Goal: Task Accomplishment & Management: Manage account settings

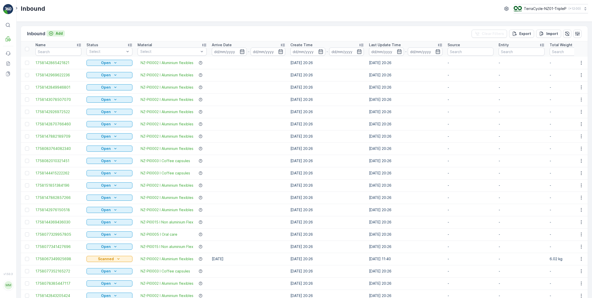
click at [62, 33] on p "Add" at bounding box center [59, 33] width 7 height 5
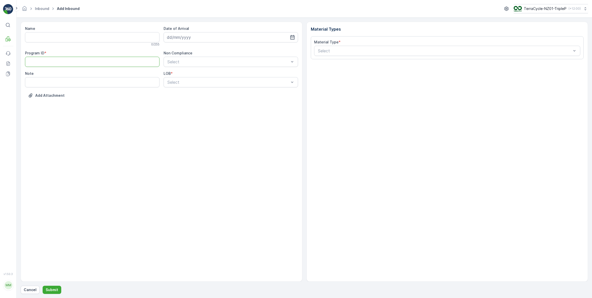
click at [70, 63] on ID "Program ID" at bounding box center [92, 62] width 135 height 10
click at [24, 53] on p "Pallet" at bounding box center [24, 52] width 10 height 5
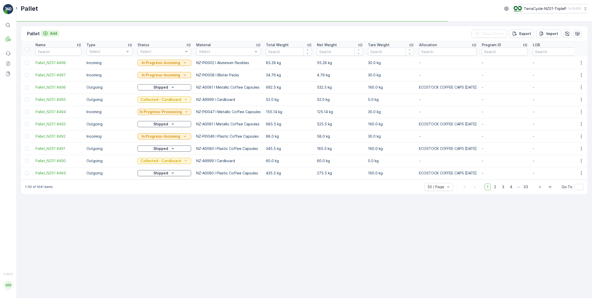
click at [53, 33] on p "Add" at bounding box center [53, 33] width 7 height 5
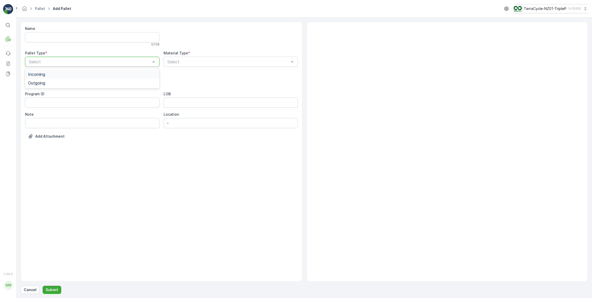
click at [40, 74] on span "Incoming" at bounding box center [36, 74] width 17 height 5
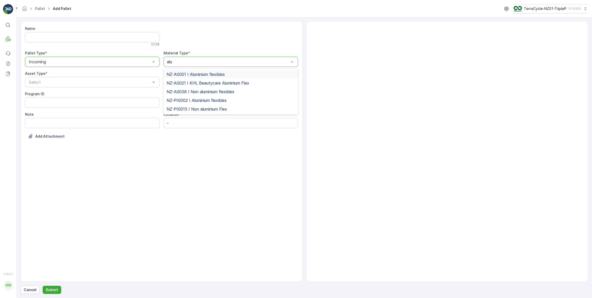
type input "alum"
click at [206, 100] on span "NZ-PI0002 I Aluminium flexibles" at bounding box center [197, 100] width 60 height 5
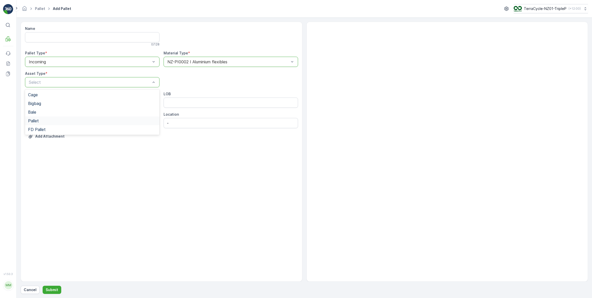
click at [31, 121] on span "Pallet" at bounding box center [33, 120] width 11 height 5
click at [50, 289] on p "Submit" at bounding box center [52, 289] width 13 height 5
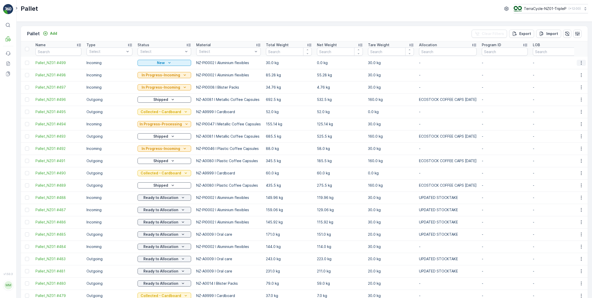
click at [581, 63] on icon "button" at bounding box center [581, 63] width 1 height 4
click at [565, 99] on span "Print QR" at bounding box center [568, 98] width 14 height 5
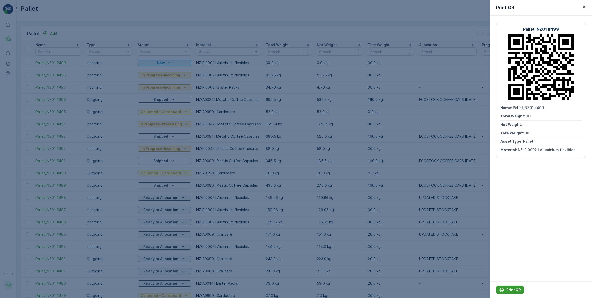
click at [515, 290] on p "Print QR" at bounding box center [514, 289] width 15 height 5
click at [584, 7] on icon "button" at bounding box center [584, 7] width 3 height 3
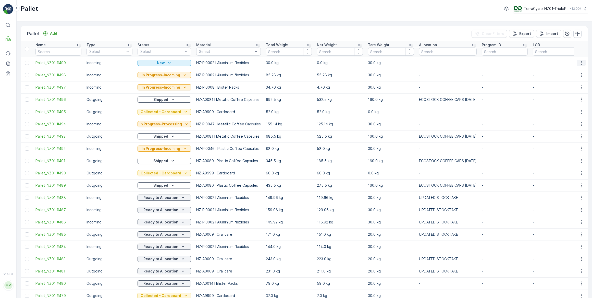
click at [580, 62] on icon "button" at bounding box center [581, 62] width 5 height 5
click at [568, 99] on span "Print QR" at bounding box center [568, 98] width 14 height 5
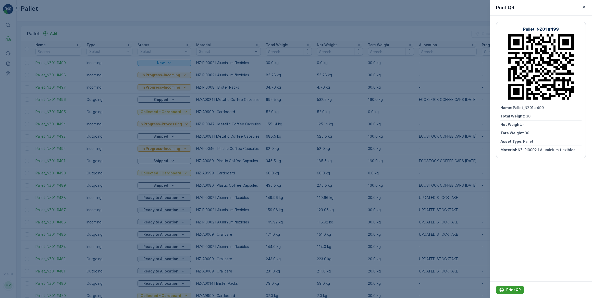
click at [508, 290] on p "Print QR" at bounding box center [514, 289] width 15 height 5
click at [585, 7] on icon "button" at bounding box center [584, 7] width 3 height 3
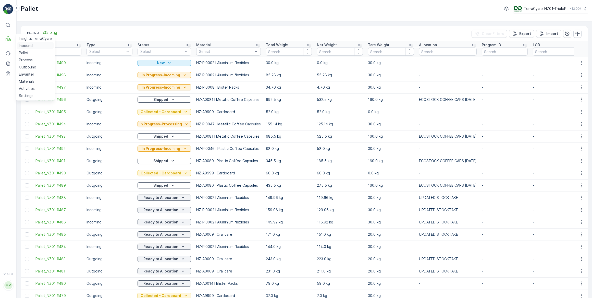
click at [23, 45] on p "Inbound" at bounding box center [26, 45] width 14 height 5
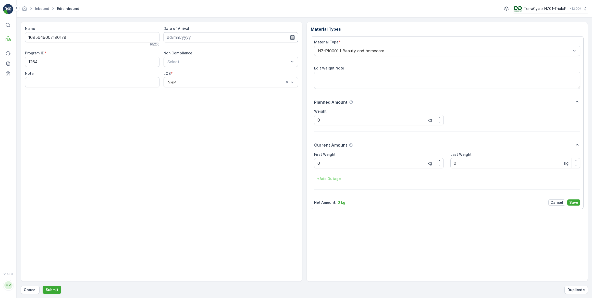
click at [189, 38] on input at bounding box center [231, 37] width 135 height 10
click at [183, 102] on div "22" at bounding box center [181, 100] width 8 height 8
type input "[DATE]"
drag, startPoint x: 342, startPoint y: 163, endPoint x: 357, endPoint y: 151, distance: 19.4
click at [342, 163] on Weight "0" at bounding box center [379, 163] width 130 height 10
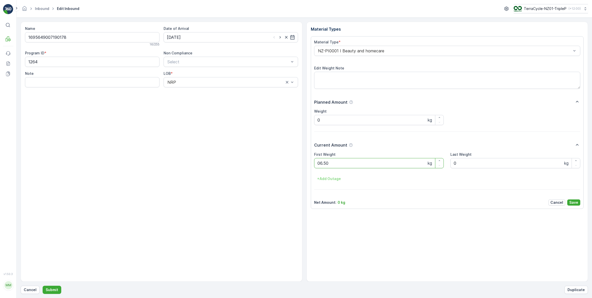
click at [43, 286] on button "Submit" at bounding box center [52, 290] width 19 height 8
click at [198, 38] on input at bounding box center [231, 37] width 135 height 10
click at [181, 101] on div "22" at bounding box center [181, 100] width 8 height 8
type input "[DATE]"
click at [322, 162] on Weight "0" at bounding box center [379, 163] width 130 height 10
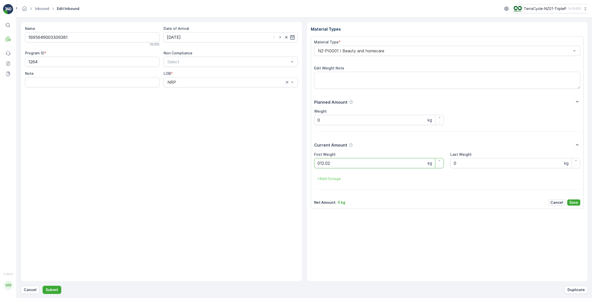
click at [43, 286] on button "Submit" at bounding box center [52, 290] width 19 height 8
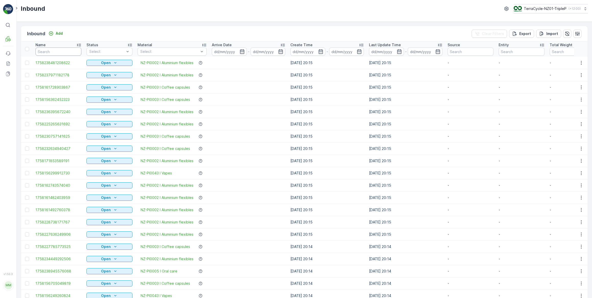
click at [38, 50] on input "text" at bounding box center [58, 51] width 46 height 8
type input "190178"
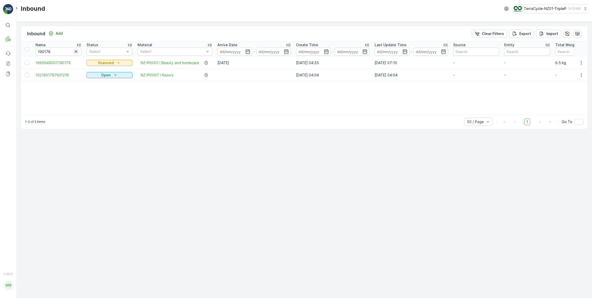
click at [76, 51] on icon "button" at bounding box center [76, 51] width 5 height 5
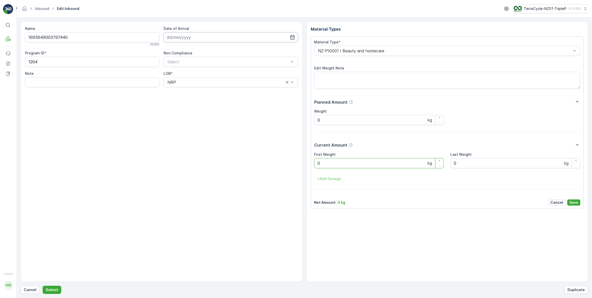
click at [180, 39] on input at bounding box center [231, 37] width 135 height 10
click at [181, 101] on div "22" at bounding box center [181, 100] width 8 height 8
type input "[DATE]"
click at [322, 161] on Weight "0" at bounding box center [379, 163] width 130 height 10
click at [43, 286] on button "Submit" at bounding box center [52, 290] width 19 height 8
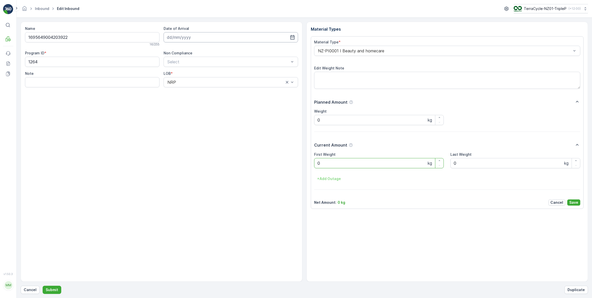
click at [202, 38] on input at bounding box center [231, 37] width 135 height 10
click at [182, 100] on div "22" at bounding box center [181, 100] width 8 height 8
type input "[DATE]"
drag, startPoint x: 325, startPoint y: 162, endPoint x: 301, endPoint y: 170, distance: 25.2
click at [319, 164] on Weight "0" at bounding box center [379, 163] width 130 height 10
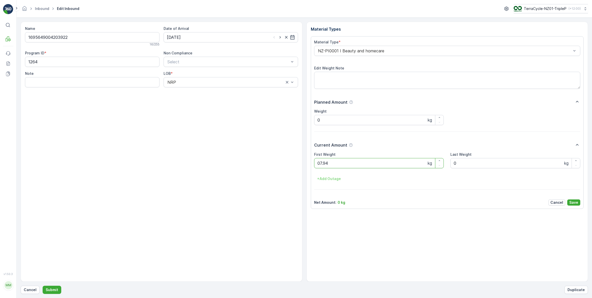
click at [43, 286] on button "Submit" at bounding box center [52, 290] width 19 height 8
click at [194, 38] on input at bounding box center [231, 37] width 135 height 10
click at [179, 100] on div "22" at bounding box center [181, 100] width 8 height 8
type input "[DATE]"
click at [327, 163] on Weight "0" at bounding box center [379, 163] width 130 height 10
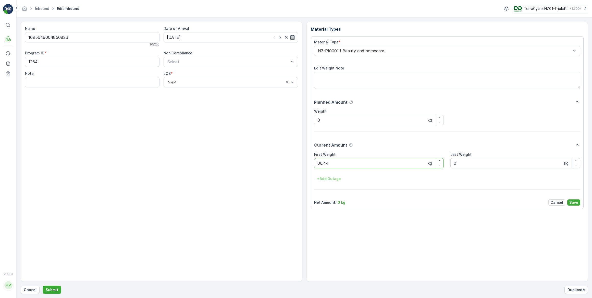
click at [43, 286] on button "Submit" at bounding box center [52, 290] width 19 height 8
click at [180, 37] on input at bounding box center [231, 37] width 135 height 10
click at [182, 101] on div "22" at bounding box center [181, 100] width 8 height 8
type input "[DATE]"
click at [325, 163] on Weight "0" at bounding box center [379, 163] width 130 height 10
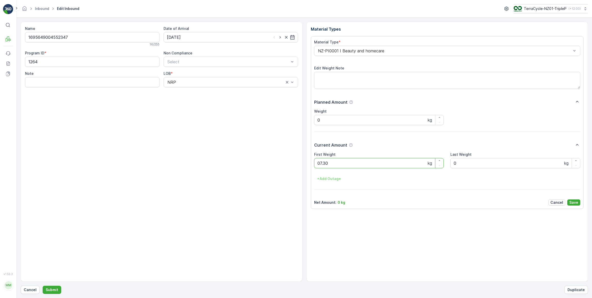
click at [43, 286] on button "Submit" at bounding box center [52, 290] width 19 height 8
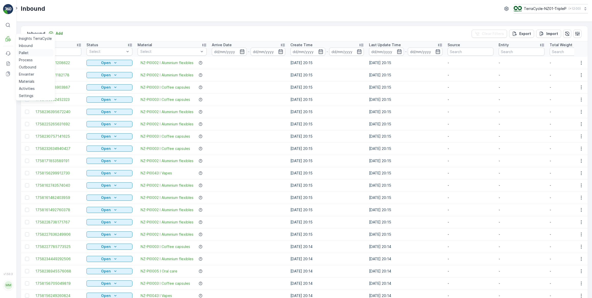
click at [23, 52] on p "Pallet" at bounding box center [24, 52] width 10 height 5
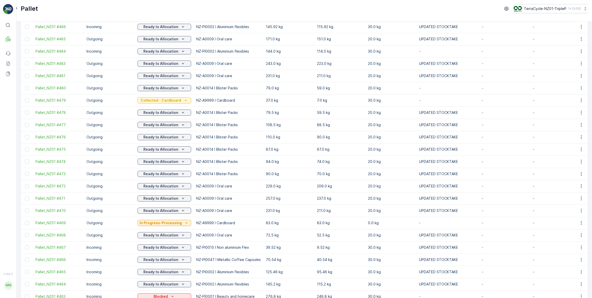
scroll to position [278, 0]
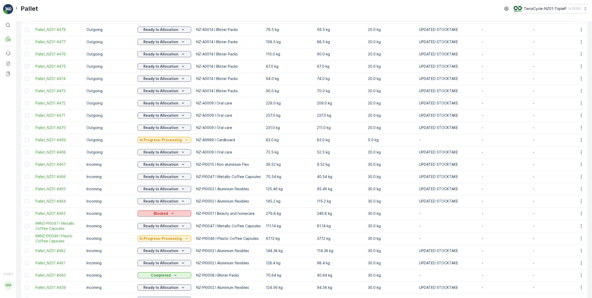
click at [162, 213] on p "Blocked" at bounding box center [161, 213] width 14 height 5
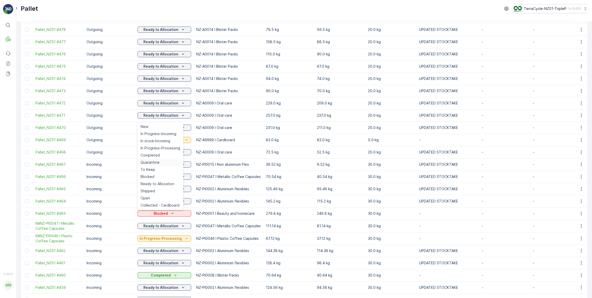
click at [157, 163] on span "Quarantine" at bounding box center [150, 162] width 19 height 5
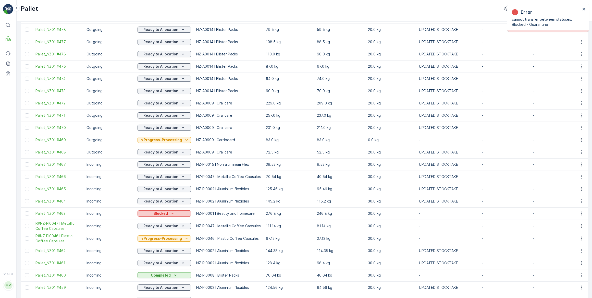
click at [165, 213] on p "Blocked" at bounding box center [161, 213] width 14 height 5
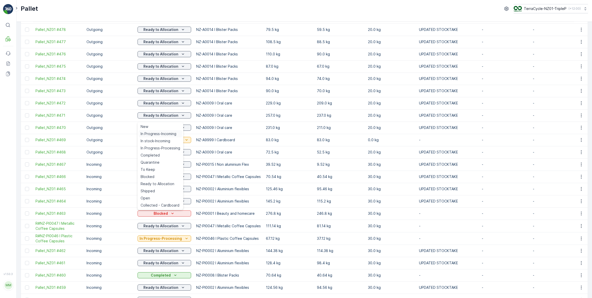
click at [168, 133] on span "In Progress-Incoming" at bounding box center [159, 133] width 36 height 5
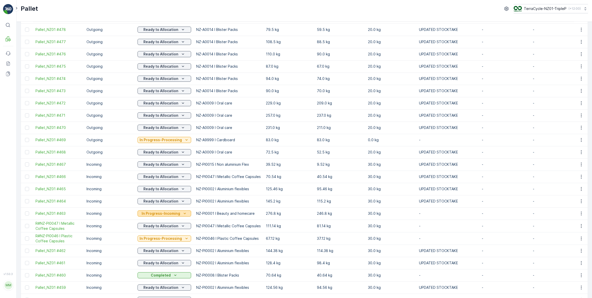
click at [176, 213] on p "In Progress-Incoming" at bounding box center [161, 213] width 39 height 5
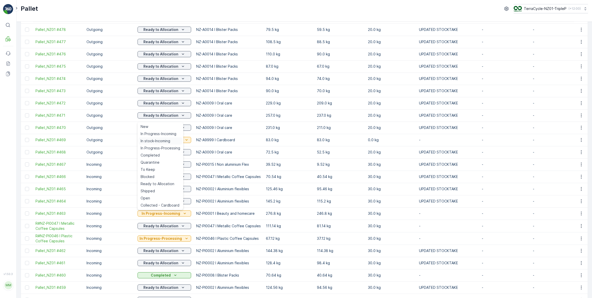
click at [149, 142] on span "In stock-Incoming" at bounding box center [156, 140] width 30 height 5
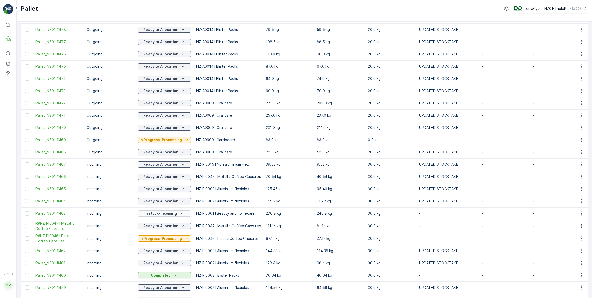
click at [164, 214] on p "In stock-Incoming" at bounding box center [161, 213] width 32 height 5
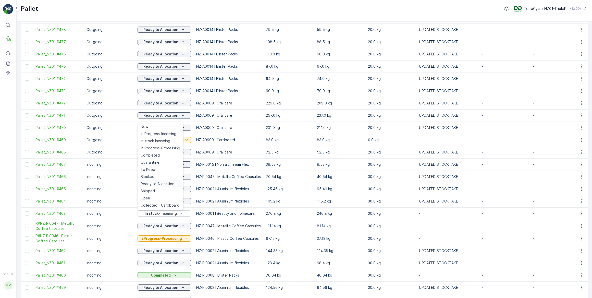
click at [166, 184] on span "Ready to Allocation" at bounding box center [158, 183] width 34 height 5
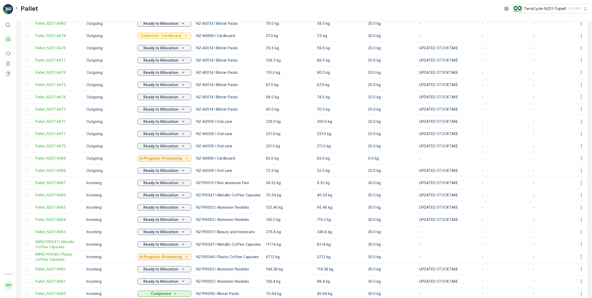
scroll to position [232, 0]
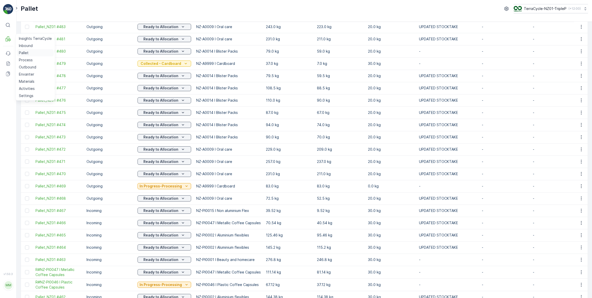
drag, startPoint x: 23, startPoint y: 53, endPoint x: 22, endPoint y: 50, distance: 3.0
click at [23, 52] on p "Pallet" at bounding box center [24, 52] width 10 height 5
click at [22, 53] on p "Pallet" at bounding box center [24, 52] width 10 height 5
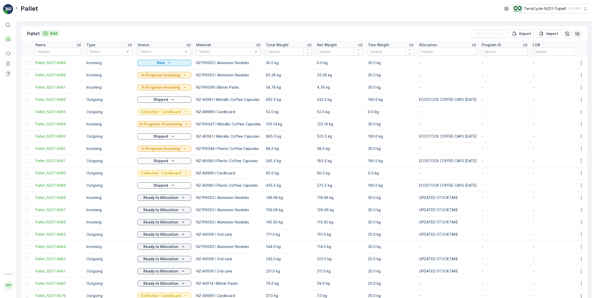
click at [55, 32] on p "Add" at bounding box center [53, 33] width 7 height 5
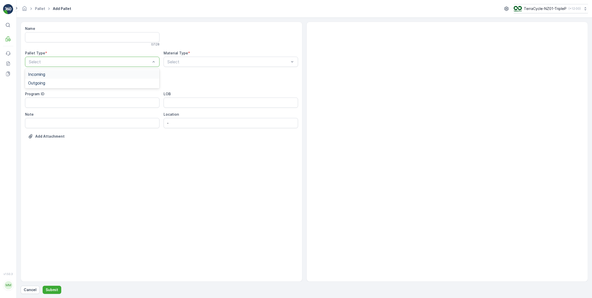
click at [40, 74] on span "Incoming" at bounding box center [36, 74] width 17 height 5
drag, startPoint x: 32, startPoint y: 122, endPoint x: 33, endPoint y: 119, distance: 2.9
click at [32, 120] on span "Pallet" at bounding box center [33, 120] width 11 height 5
type input "home"
click at [206, 84] on span "NZ-PI0001 I Beauty and homecare" at bounding box center [200, 83] width 66 height 5
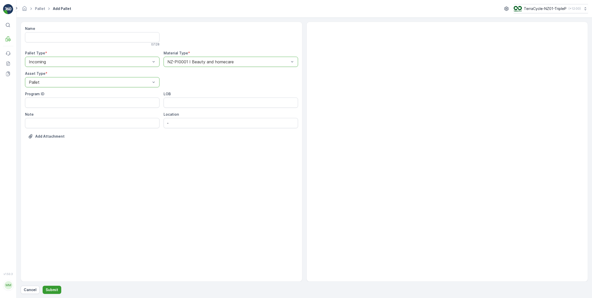
click at [54, 289] on p "Submit" at bounding box center [52, 289] width 13 height 5
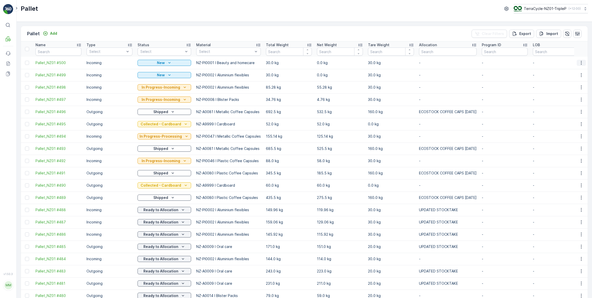
click at [581, 64] on icon "button" at bounding box center [581, 63] width 1 height 4
click at [565, 100] on span "Print QR" at bounding box center [568, 98] width 14 height 5
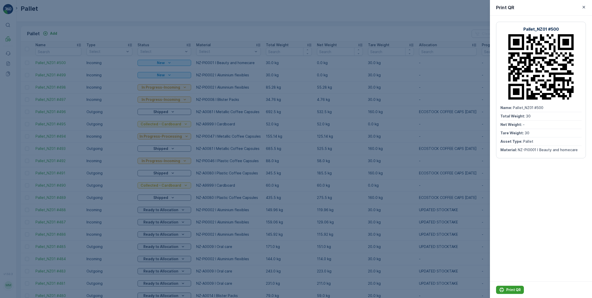
click at [512, 291] on p "Print QR" at bounding box center [514, 289] width 15 height 5
click at [585, 6] on icon "button" at bounding box center [584, 7] width 5 height 5
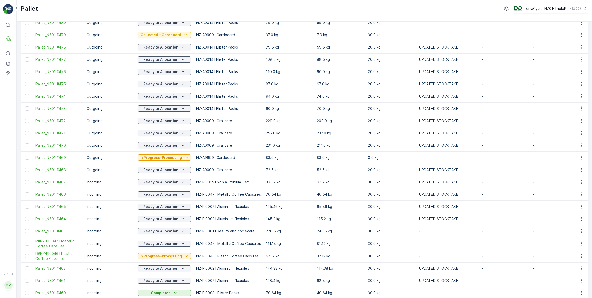
scroll to position [302, 0]
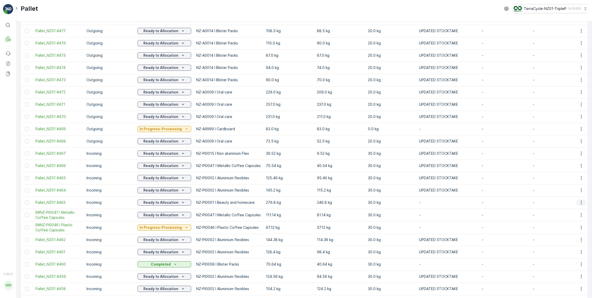
click at [580, 202] on icon "button" at bounding box center [581, 202] width 5 height 5
click at [202, 188] on p "NZ-PI0002 I Aluminium flexibles" at bounding box center [228, 190] width 65 height 5
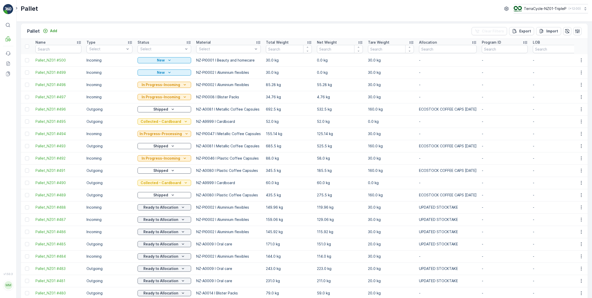
scroll to position [0, 0]
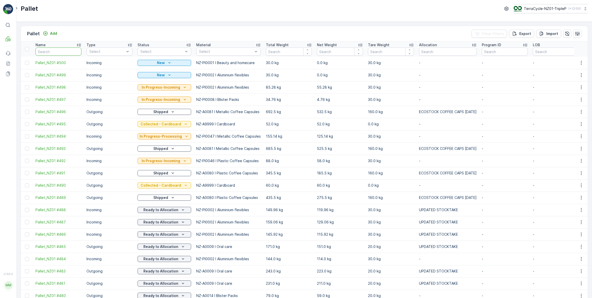
drag, startPoint x: 54, startPoint y: 52, endPoint x: 83, endPoint y: 23, distance: 41.0
click at [54, 51] on input "text" at bounding box center [58, 51] width 46 height 8
type input "355"
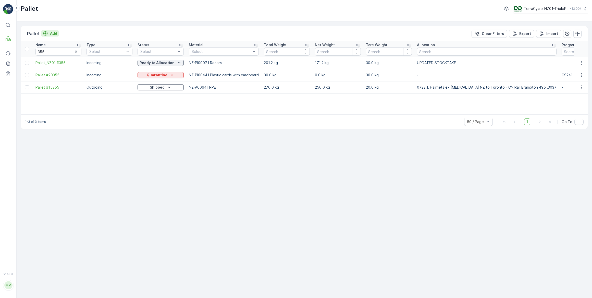
click at [53, 33] on p "Add" at bounding box center [53, 33] width 7 height 5
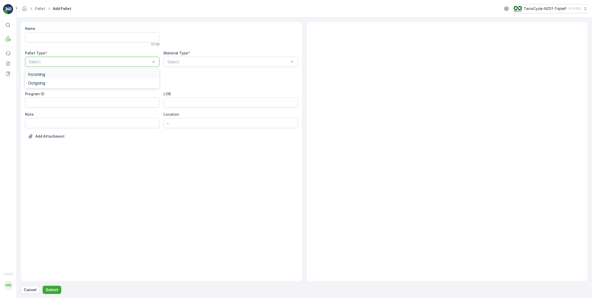
click at [41, 74] on span "Incoming" at bounding box center [36, 74] width 17 height 5
click at [36, 121] on span "Pallet" at bounding box center [33, 120] width 11 height 5
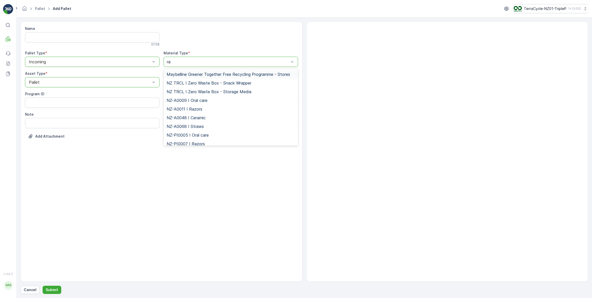
type input "raz"
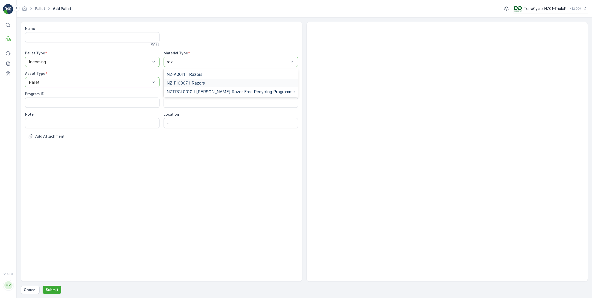
click at [194, 82] on span "NZ-PI0007 I Razors" at bounding box center [186, 83] width 38 height 5
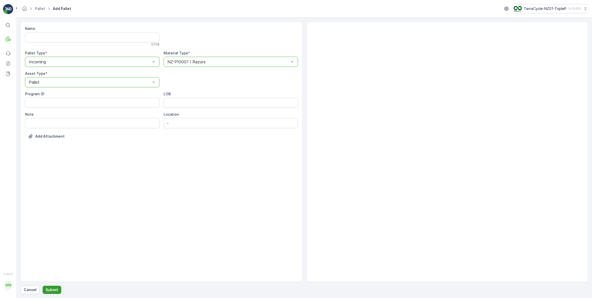
click at [53, 290] on p "Submit" at bounding box center [52, 289] width 13 height 5
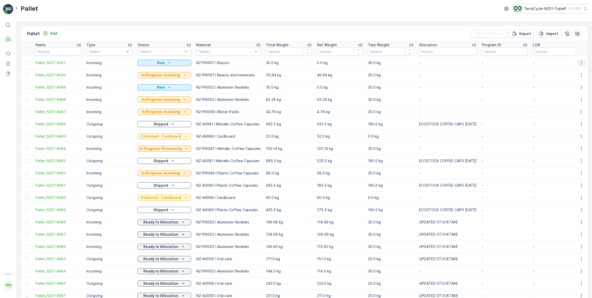
click at [581, 63] on icon "button" at bounding box center [581, 63] width 1 height 4
click at [569, 99] on span "Print QR" at bounding box center [568, 98] width 14 height 5
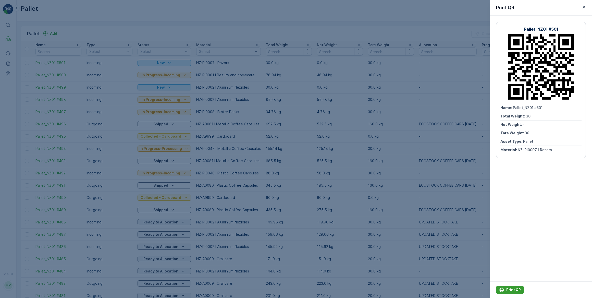
click at [511, 290] on p "Print QR" at bounding box center [514, 289] width 15 height 5
click at [583, 7] on icon "button" at bounding box center [584, 7] width 5 height 5
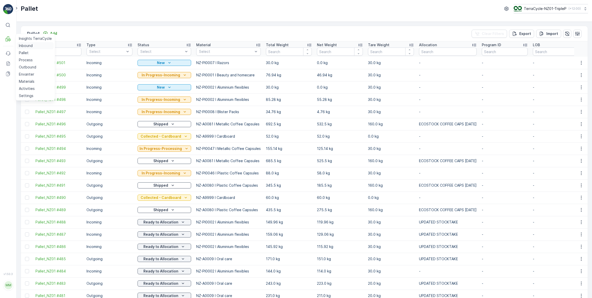
click at [27, 46] on p "Inbound" at bounding box center [26, 45] width 14 height 5
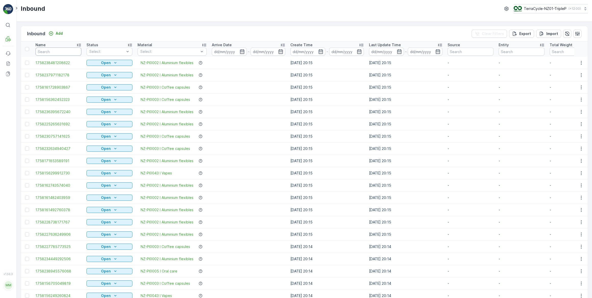
click at [48, 53] on input "text" at bounding box center [58, 51] width 46 height 8
click at [83, 31] on div "Inbound Add Clear Filters Export Import" at bounding box center [304, 33] width 567 height 15
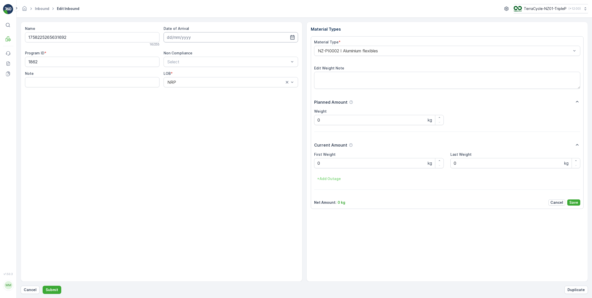
click at [189, 38] on input at bounding box center [231, 37] width 135 height 10
click at [182, 101] on div "22" at bounding box center [181, 100] width 8 height 8
type input "[DATE]"
drag, startPoint x: 332, startPoint y: 164, endPoint x: 280, endPoint y: 164, distance: 52.4
click at [332, 164] on Weight "0" at bounding box center [379, 163] width 130 height 10
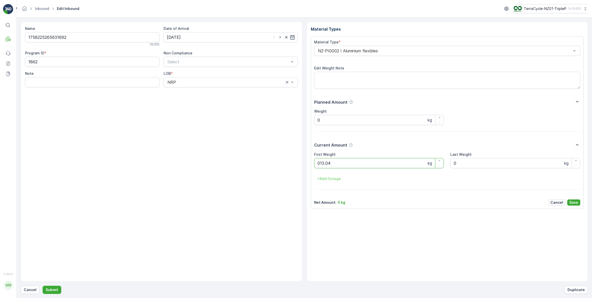
click at [43, 286] on button "Submit" at bounding box center [52, 290] width 19 height 8
click at [187, 40] on input at bounding box center [231, 37] width 135 height 10
drag, startPoint x: 183, startPoint y: 98, endPoint x: 183, endPoint y: 92, distance: 6.4
click at [183, 97] on div "22" at bounding box center [181, 100] width 8 height 8
type input "[DATE]"
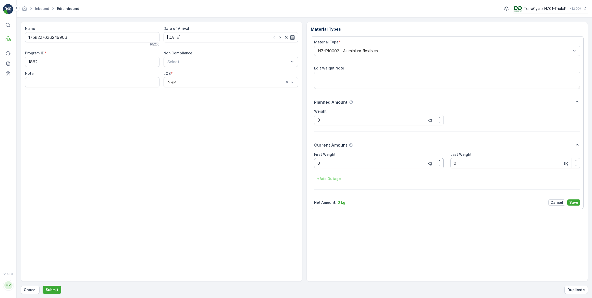
drag, startPoint x: 340, startPoint y: 166, endPoint x: 333, endPoint y: 166, distance: 6.6
click at [340, 166] on Weight "0" at bounding box center [379, 163] width 130 height 10
click at [43, 286] on button "Submit" at bounding box center [52, 290] width 19 height 8
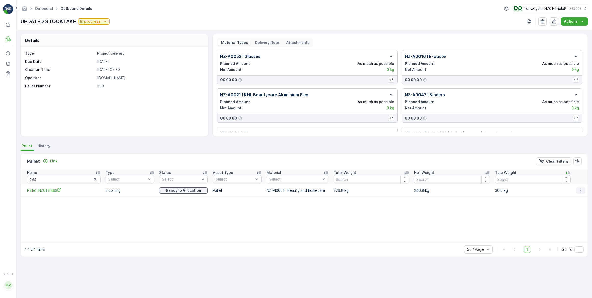
click at [581, 190] on icon "button" at bounding box center [581, 190] width 1 height 4
click at [569, 208] on span "Unlink Pallet" at bounding box center [571, 207] width 21 height 5
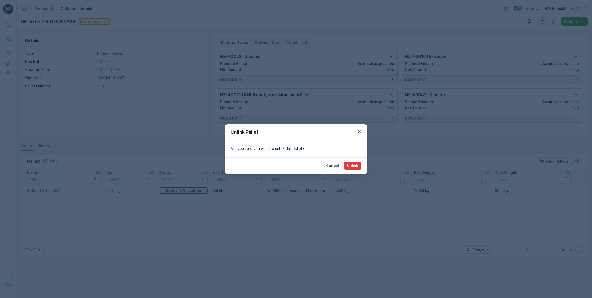
click at [356, 165] on p "Unlink" at bounding box center [352, 165] width 11 height 5
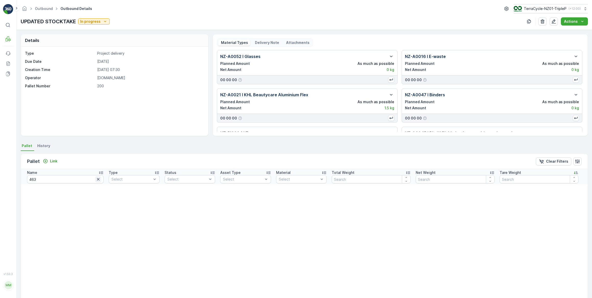
click at [97, 179] on icon "button" at bounding box center [98, 179] width 3 height 3
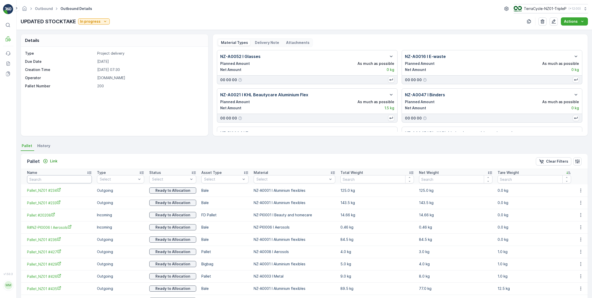
click at [59, 179] on input "text" at bounding box center [59, 179] width 65 height 8
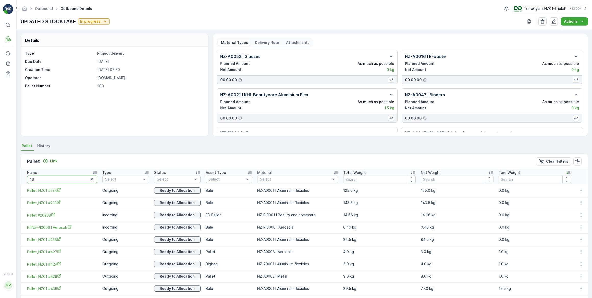
type input "463"
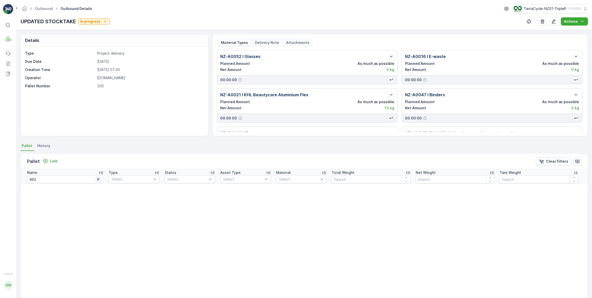
click at [96, 180] on icon "button" at bounding box center [98, 179] width 5 height 5
